Goal: Information Seeking & Learning: Learn about a topic

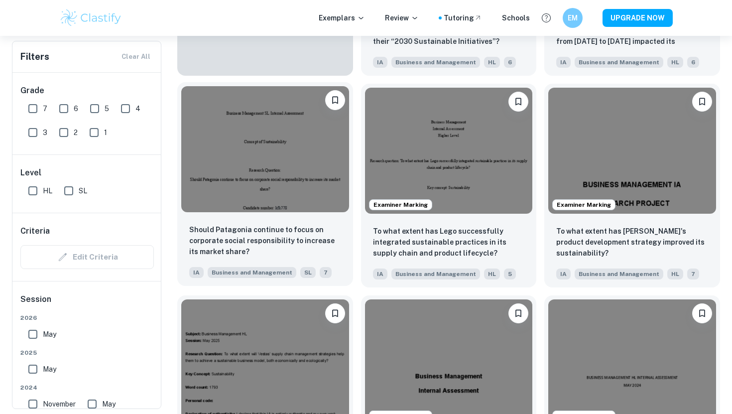
scroll to position [1016, 0]
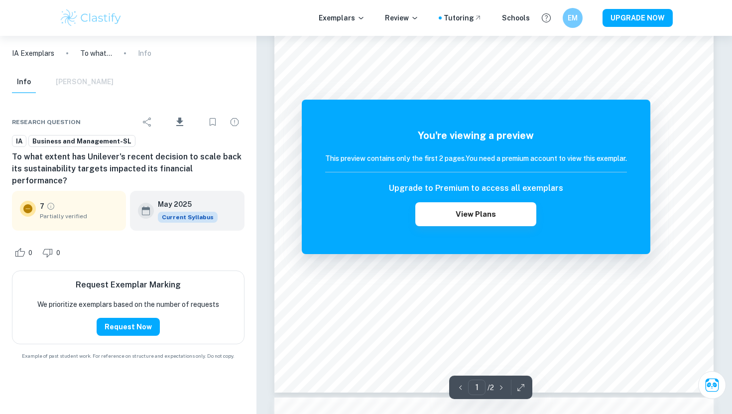
scroll to position [383, 0]
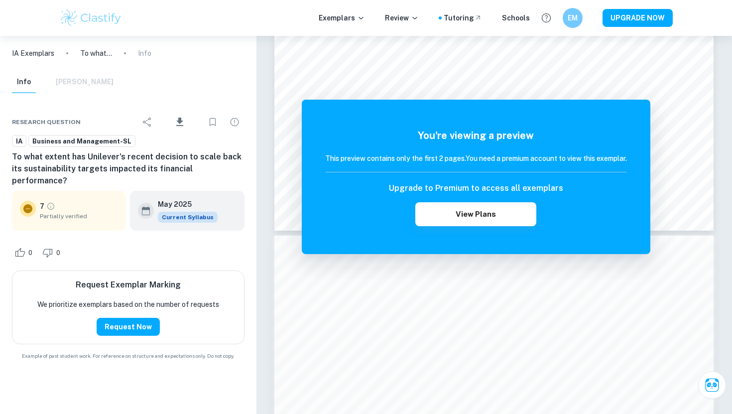
click at [90, 20] on img at bounding box center [90, 18] width 63 height 20
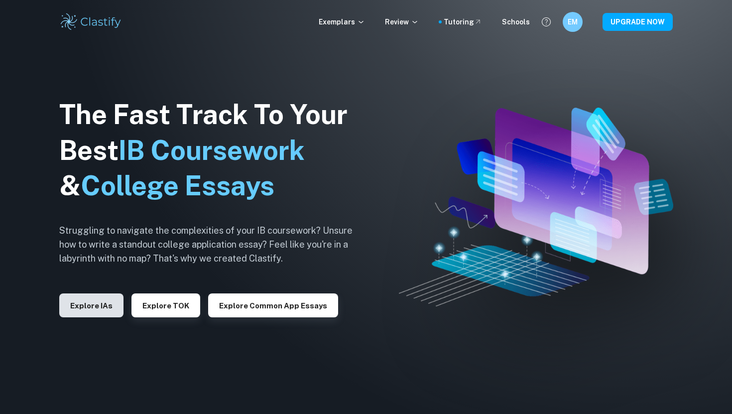
click at [94, 308] on button "Explore IAs" at bounding box center [91, 305] width 64 height 24
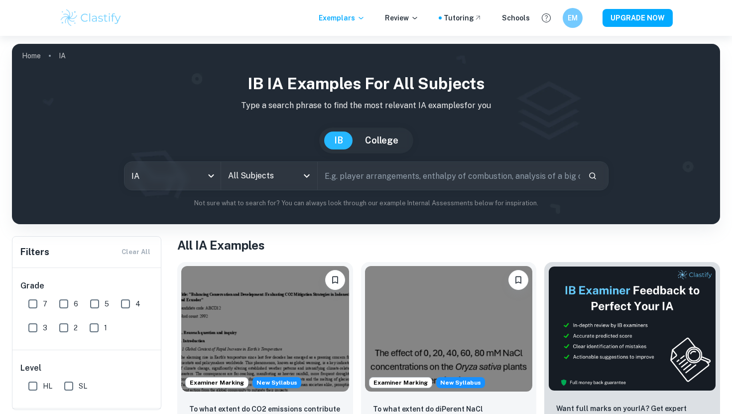
click at [275, 176] on input "All Subjects" at bounding box center [262, 175] width 72 height 19
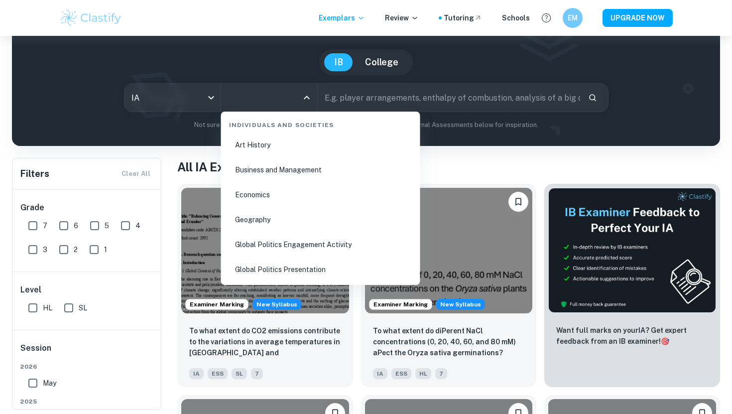
scroll to position [1190, 0]
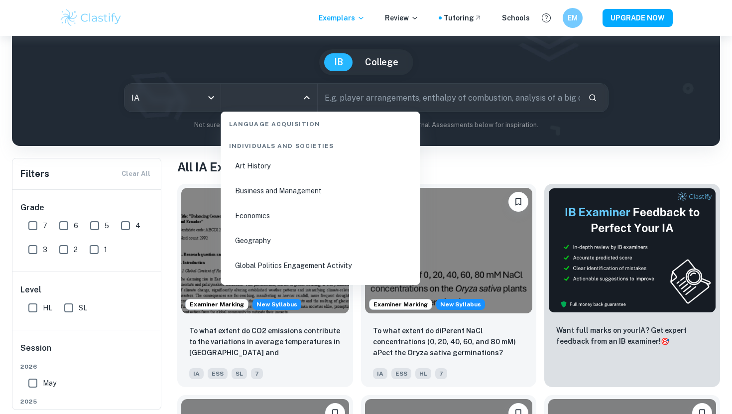
click at [311, 189] on li "Business and Management" at bounding box center [320, 190] width 191 height 23
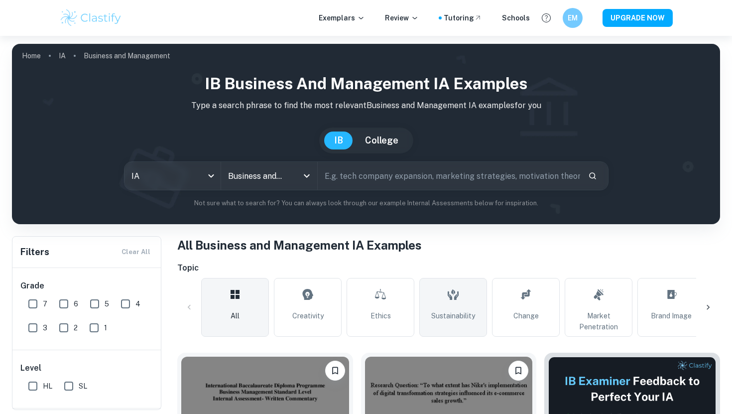
click at [459, 296] on icon at bounding box center [453, 294] width 12 height 24
type input "Sustainability"
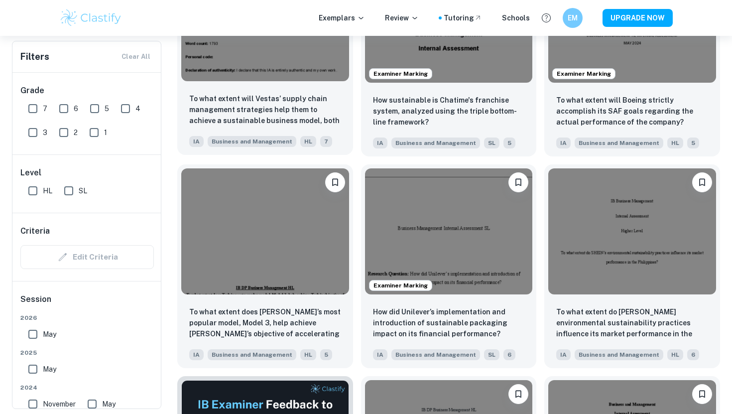
scroll to position [1246, 0]
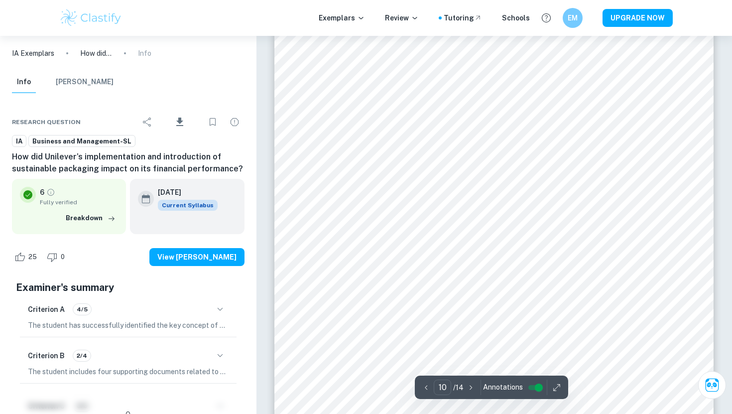
scroll to position [6635, 0]
type input "11"
